Goal: Ask a question

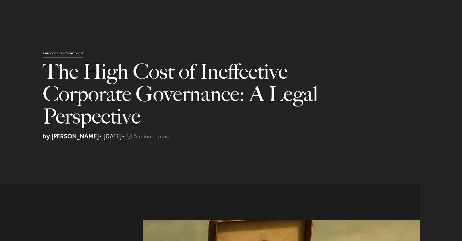
select select "US"
select select "Austin"
select select "Business and Civil Litigation"
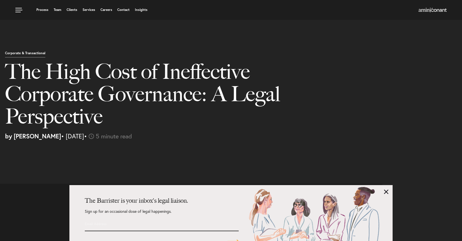
scroll to position [333, 0]
click at [386, 191] on link at bounding box center [386, 192] width 4 height 4
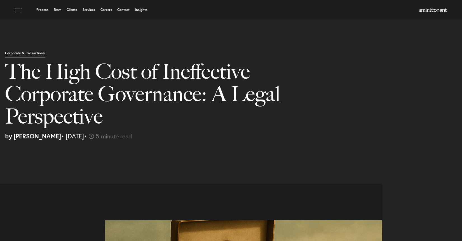
scroll to position [1050, 0]
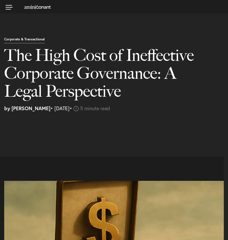
select select "US"
select select "Austin"
select select "Business and Civil Litigation"
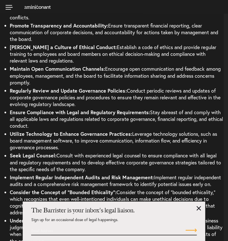
scroll to position [1186, 0]
